Goal: Use online tool/utility: Utilize a website feature to perform a specific function

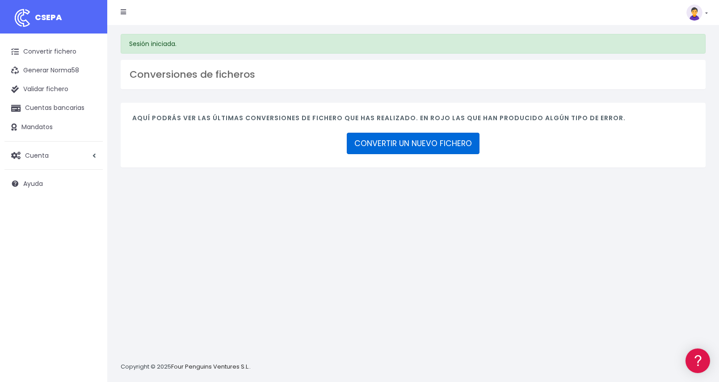
click at [411, 148] on link "CONVERTIR UN NUEVO FICHERO" at bounding box center [413, 143] width 133 height 21
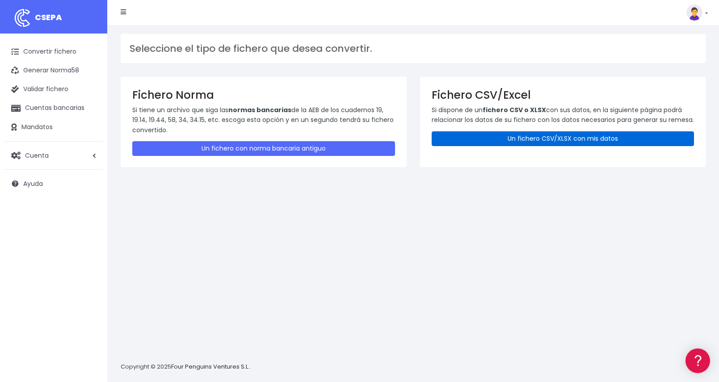
click at [524, 146] on link "Un fichero CSV/XLSX con mis datos" at bounding box center [563, 138] width 263 height 15
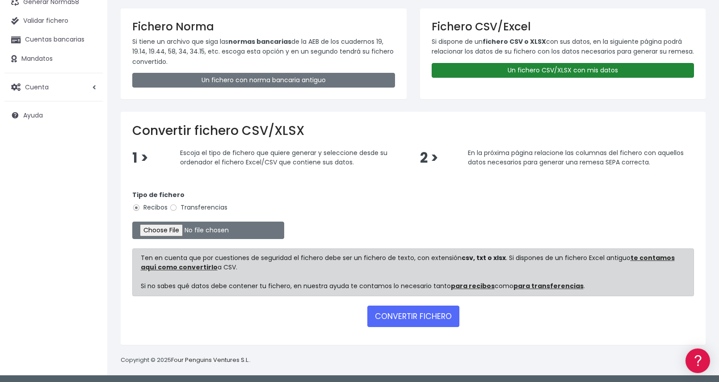
scroll to position [70, 0]
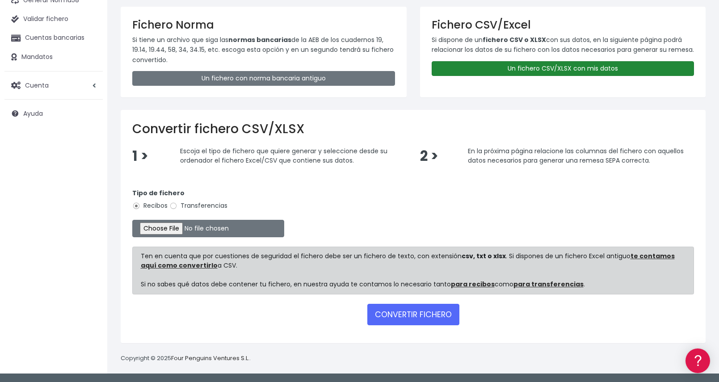
type input "C:\fakepath\JH_2025.07.28 - COM. PROP. - Cuota Ordin. Ago.25 +Derr v.1 (Plazo 7…"
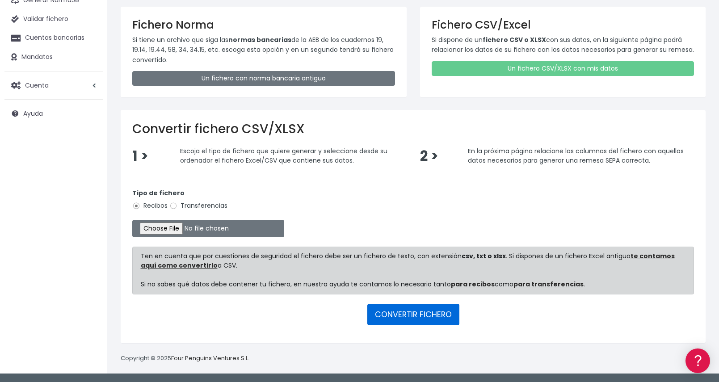
click at [407, 311] on button "CONVERTIR FICHERO" at bounding box center [413, 314] width 92 height 21
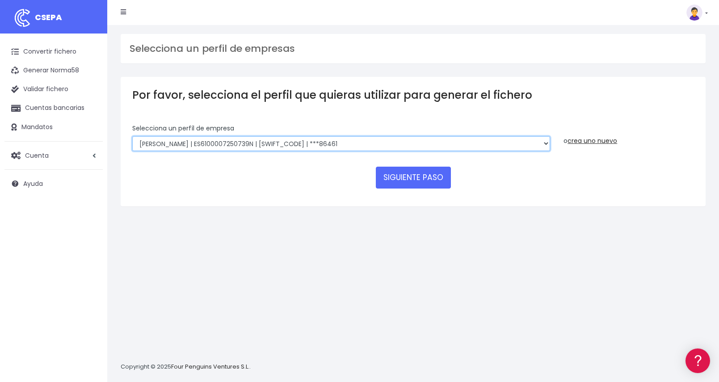
click at [301, 138] on select "004BGV - C.P. BUGANVILLA 4 (VIVIENDAS) | ES50000H79296893 | [SWIFT_CODE] | ***8…" at bounding box center [341, 143] width 418 height 15
select select "2701"
click at [132, 136] on select "004BGV - C.P. BUGANVILLA 4 (VIVIENDAS) | ES50000H79296893 | [SWIFT_CODE] | ***8…" at bounding box center [341, 143] width 418 height 15
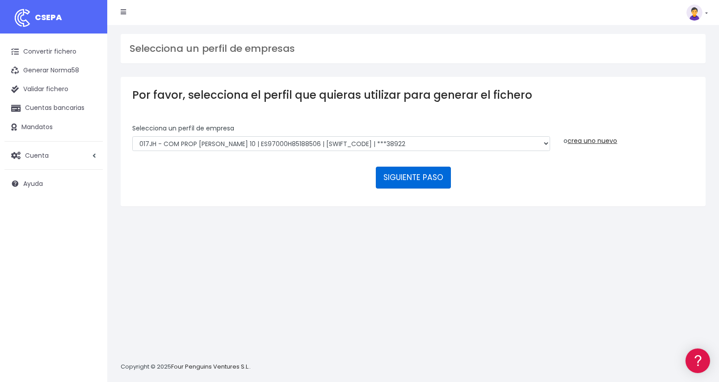
click at [413, 170] on button "SIGUIENTE PASO" at bounding box center [413, 177] width 75 height 21
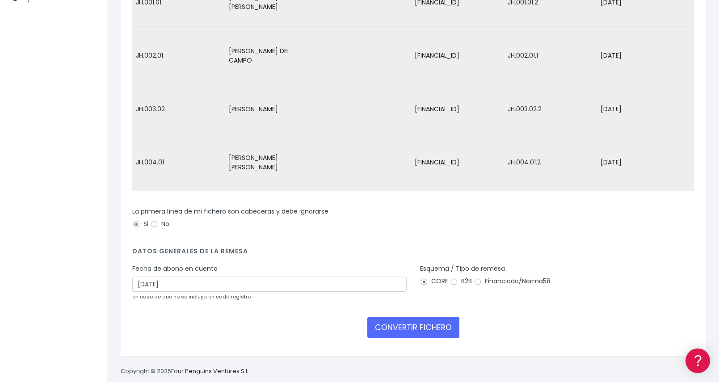
scroll to position [206, 0]
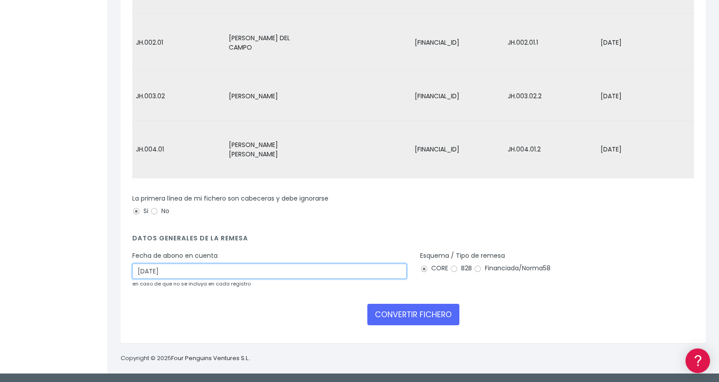
click at [297, 270] on input "16/08/2025" at bounding box center [269, 271] width 274 height 15
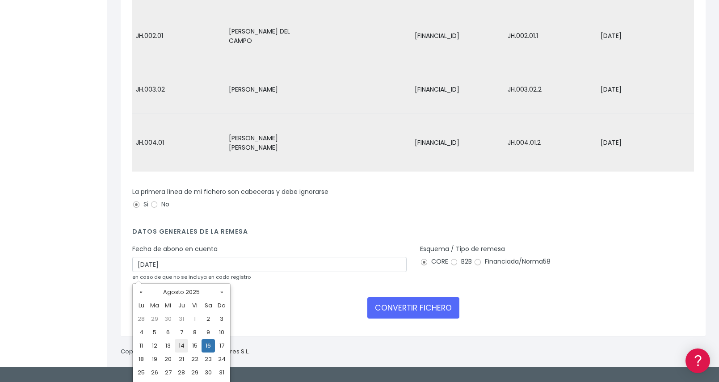
click at [181, 346] on td "14" at bounding box center [181, 345] width 13 height 13
type input "14/08/2025"
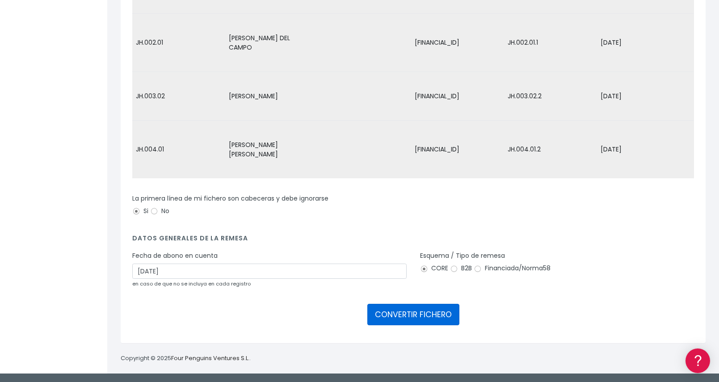
click at [394, 313] on button "CONVERTIR FICHERO" at bounding box center [413, 314] width 92 height 21
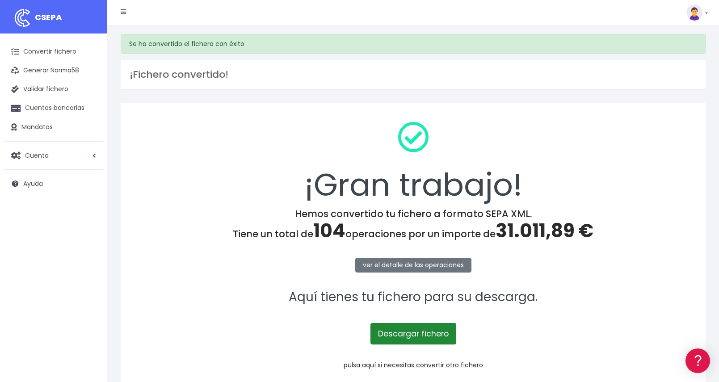
click at [411, 331] on link "Descargar fichero" at bounding box center [413, 333] width 86 height 21
click at [430, 331] on link "Descargar fichero" at bounding box center [413, 333] width 86 height 21
